Goal: Information Seeking & Learning: Learn about a topic

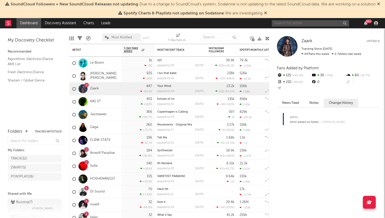
click at [296, 22] on input "text" at bounding box center [310, 23] width 77 height 6
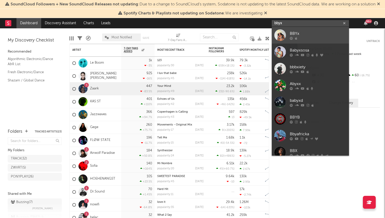
type input "bbyx"
click at [312, 34] on div "BBYx" at bounding box center [318, 33] width 57 height 6
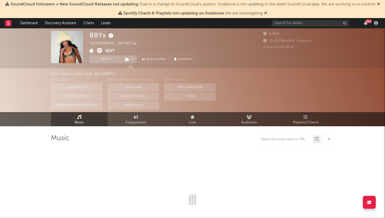
select select "6m"
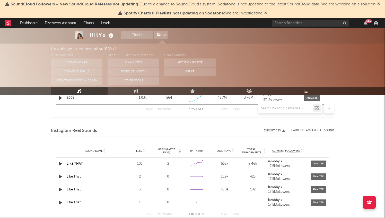
scroll to position [365, 0]
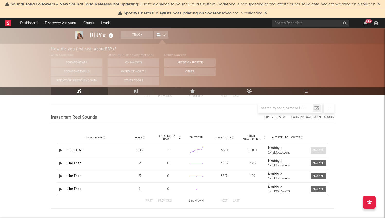
click at [318, 152] on div at bounding box center [318, 150] width 11 height 4
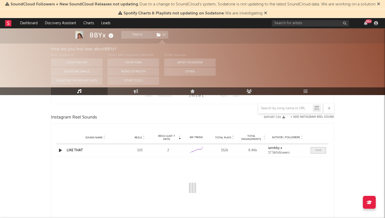
select select "6m"
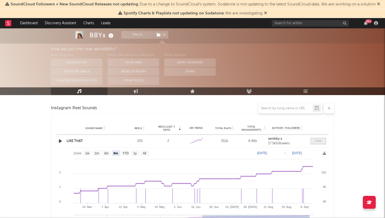
scroll to position [278, 0]
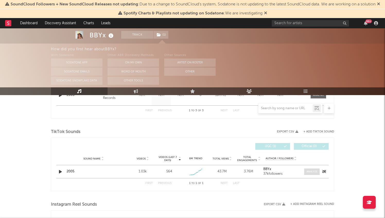
click at [314, 170] on div at bounding box center [312, 172] width 11 height 4
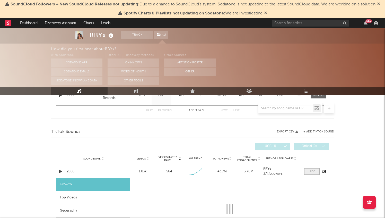
select select "1w"
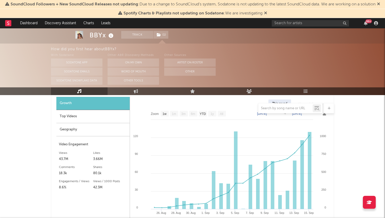
scroll to position [359, 0]
